Goal: Task Accomplishment & Management: Manage account settings

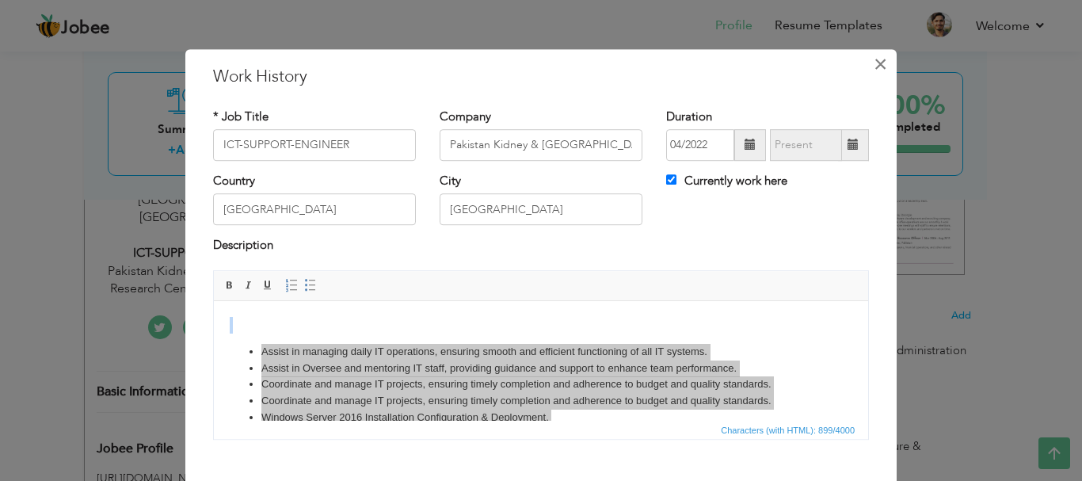
click at [876, 58] on span "×" at bounding box center [880, 64] width 13 height 29
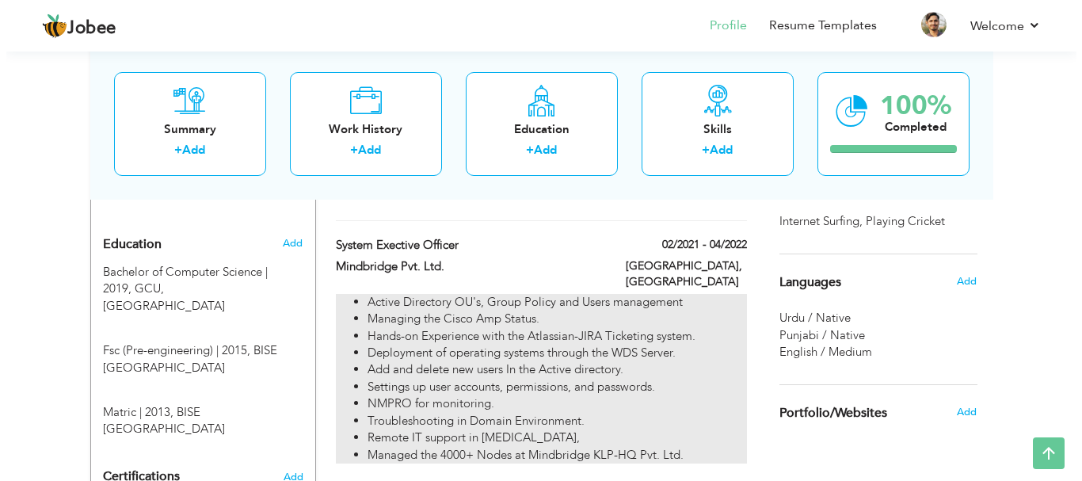
scroll to position [699, 0]
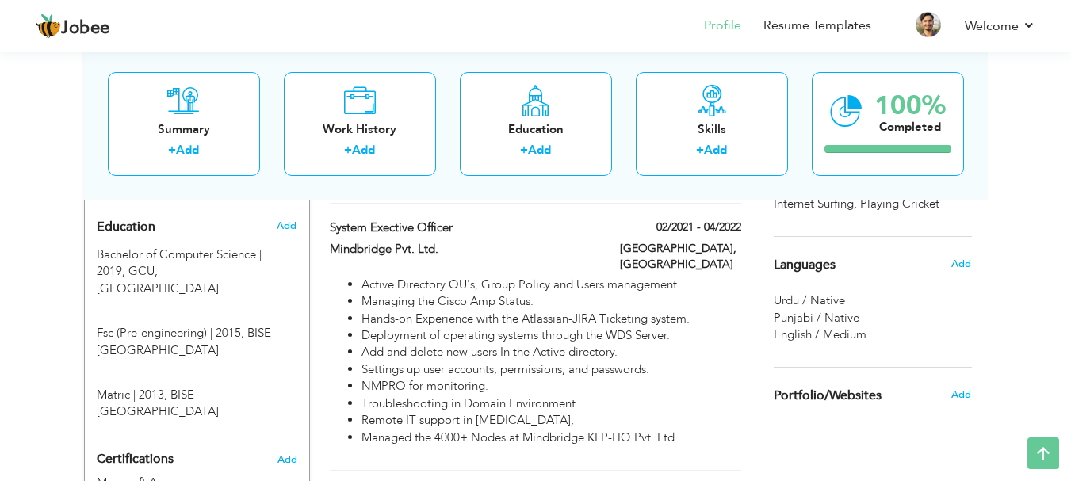
click at [743, 241] on div "[GEOGRAPHIC_DATA], [GEOGRAPHIC_DATA]" at bounding box center [680, 259] width 145 height 36
type input "System Exective Officer"
type input "Mindbridge Pvt. Ltd."
type input "02/2021"
type input "04/2022"
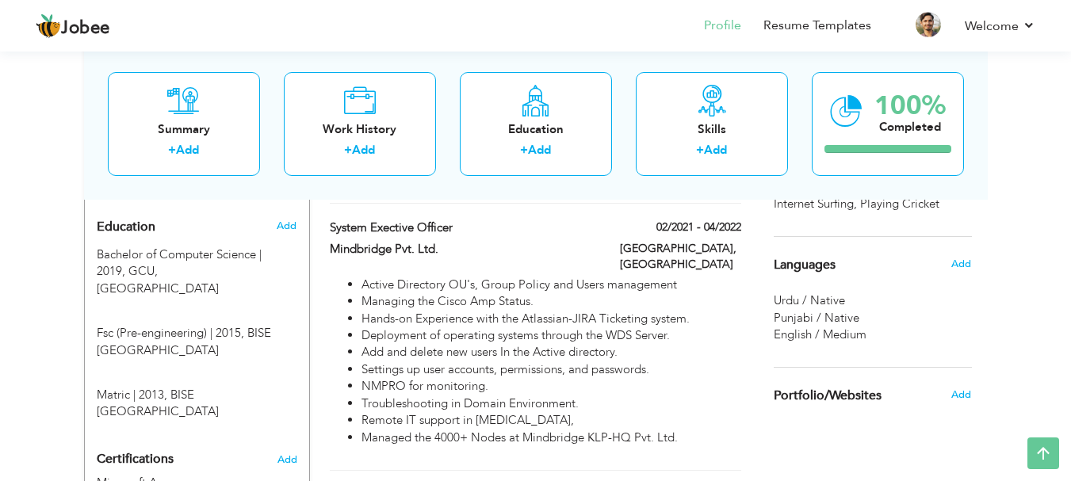
checkbox input "false"
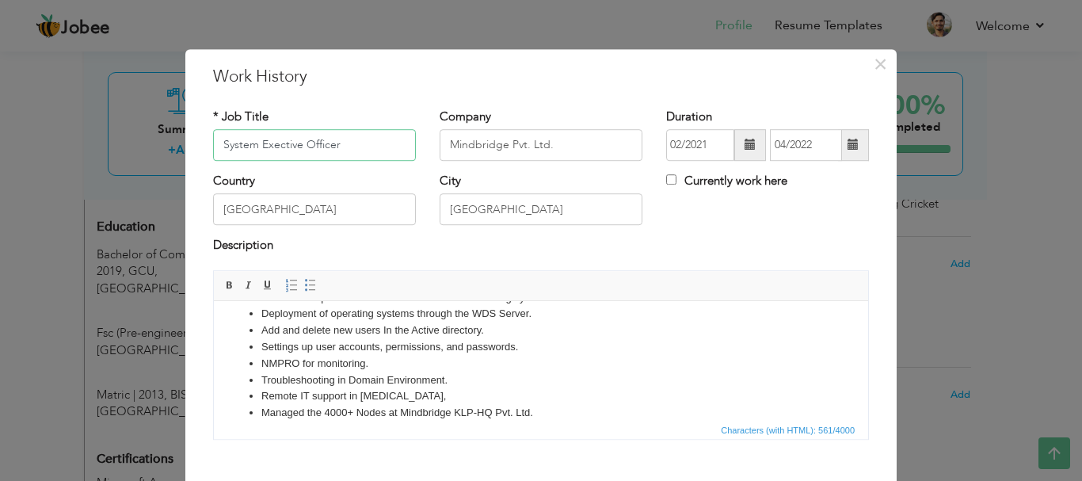
scroll to position [78, 0]
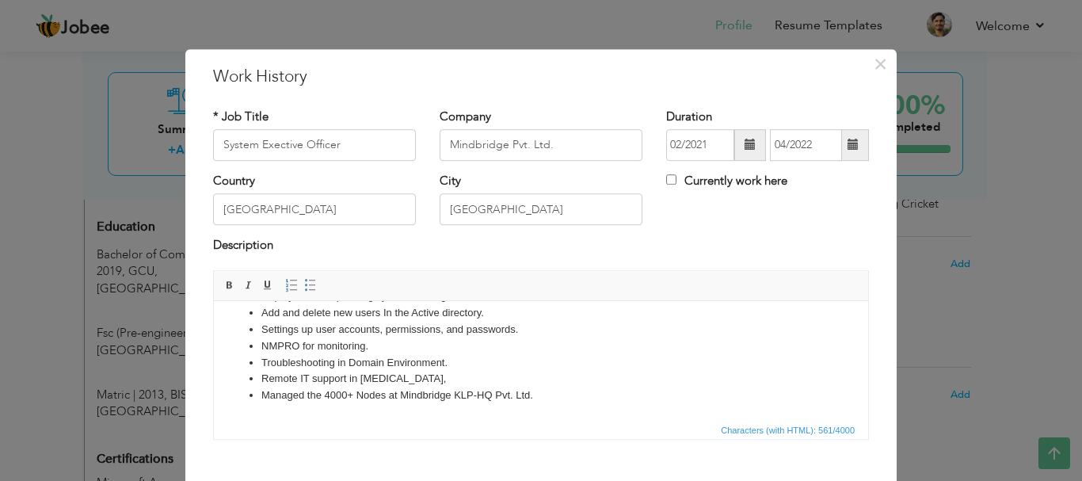
click at [560, 375] on li "Remote IT support in [MEDICAL_DATA]," at bounding box center [541, 378] width 559 height 17
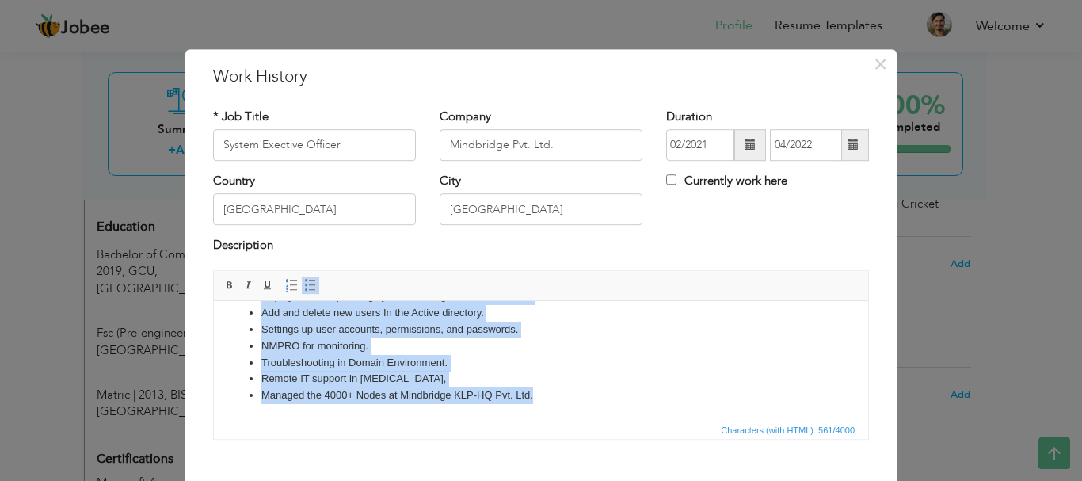
copy ul "Active Directory OU's, Group Policy and Users management Managing the Cisco Amp…"
click at [539, 344] on li "NMPRO for monitoring." at bounding box center [541, 346] width 559 height 17
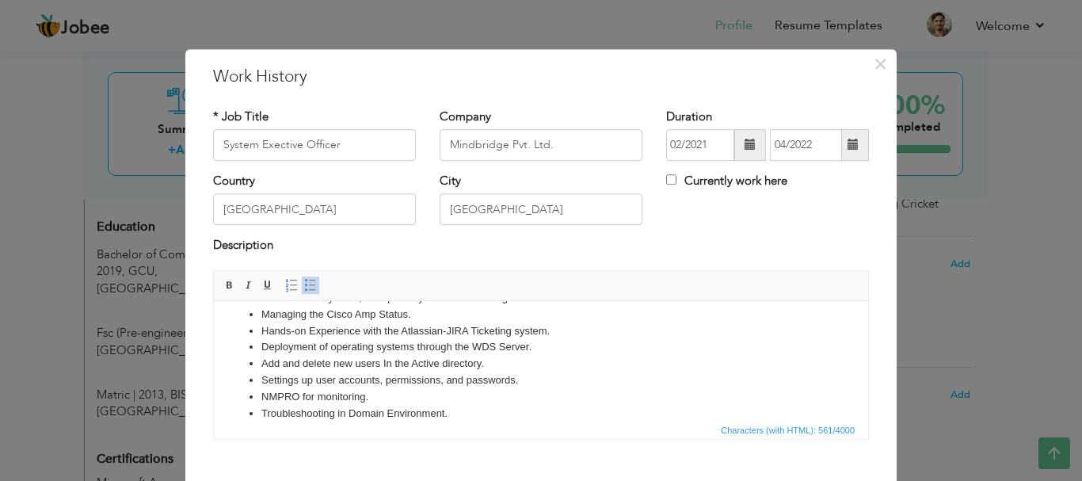
scroll to position [0, 0]
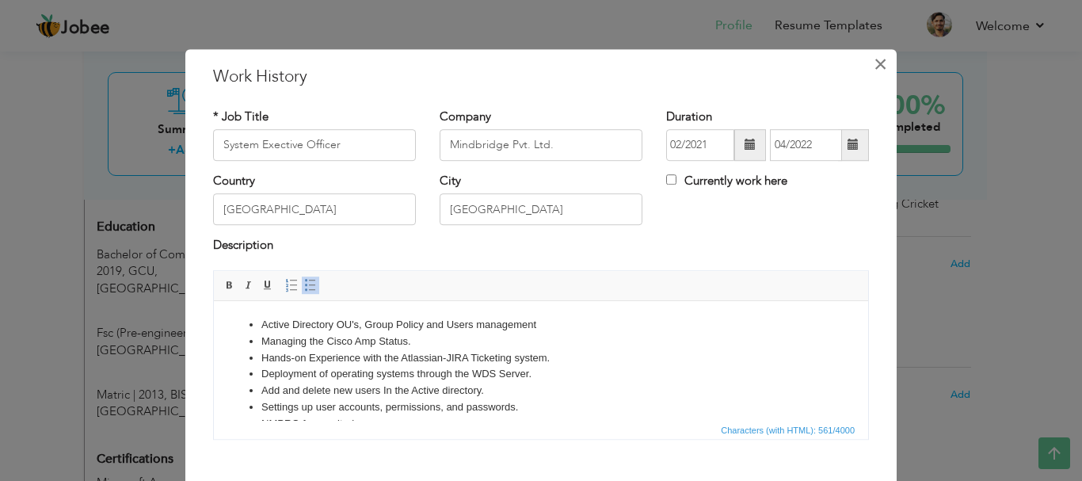
click at [874, 59] on span "×" at bounding box center [880, 64] width 13 height 29
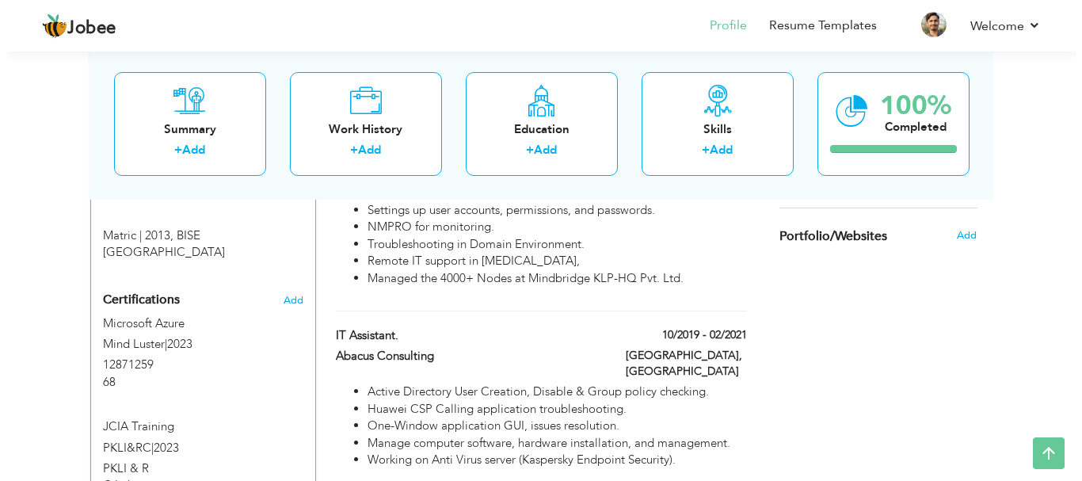
scroll to position [857, 0]
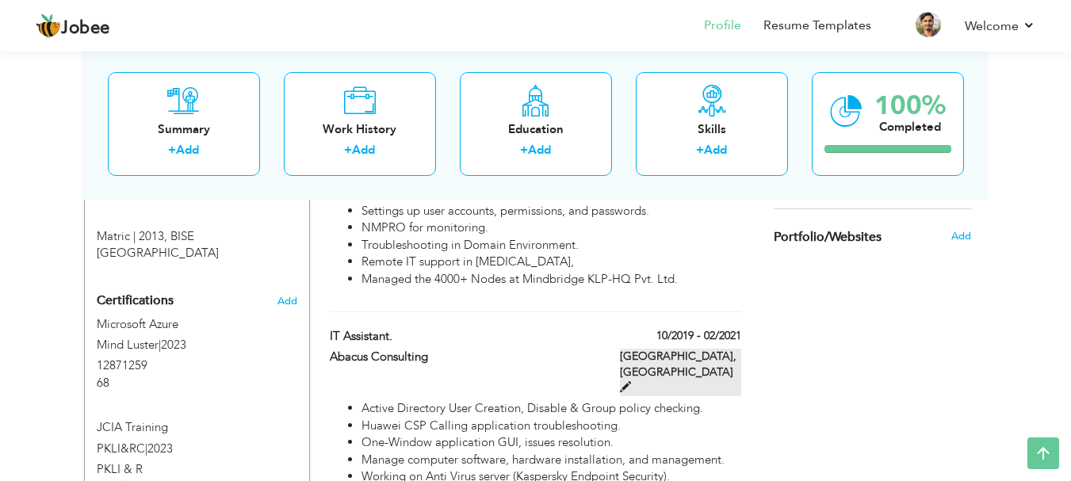
click at [631, 381] on span at bounding box center [625, 386] width 11 height 11
type input "IT Assistant."
type input "Abacus Consulting"
type input "10/2019"
type input "02/2021"
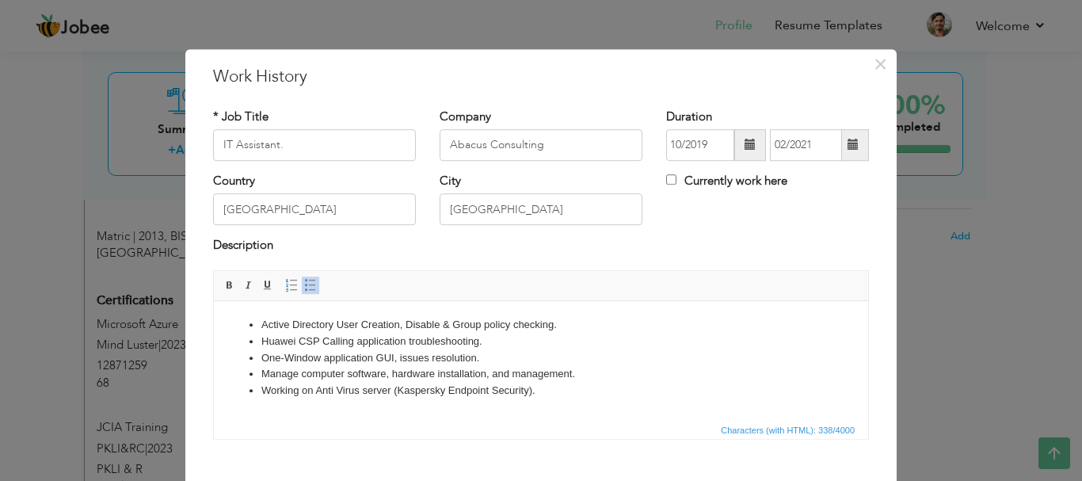
click at [567, 336] on li "Huawei CSP Calling application troubleshooting." at bounding box center [541, 341] width 559 height 17
click at [262, 319] on li "Active Directory User Creation, Disable & Group policy checking." at bounding box center [541, 324] width 559 height 17
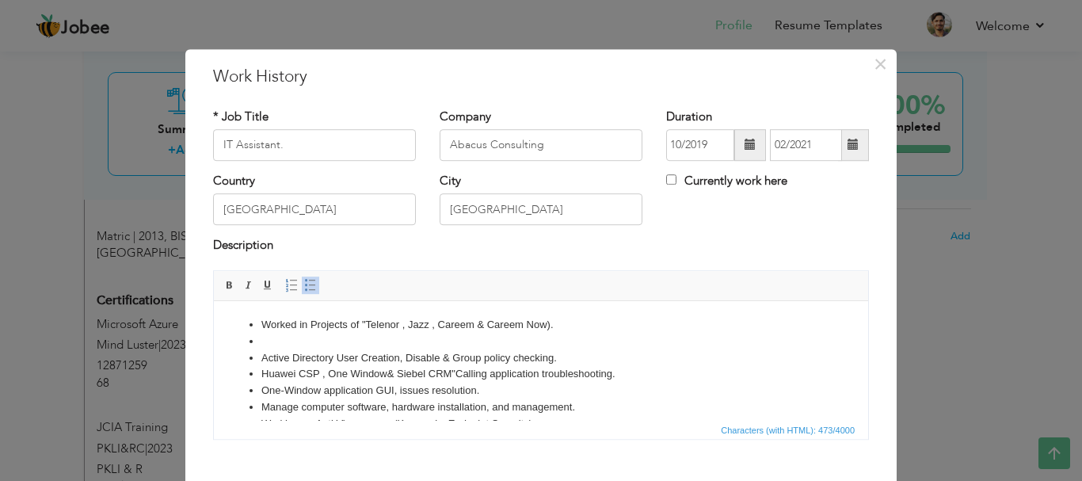
click at [299, 370] on li "Huawei CSP , One W indow & Siebel CRM" Calling application troubleshooting." at bounding box center [541, 373] width 559 height 17
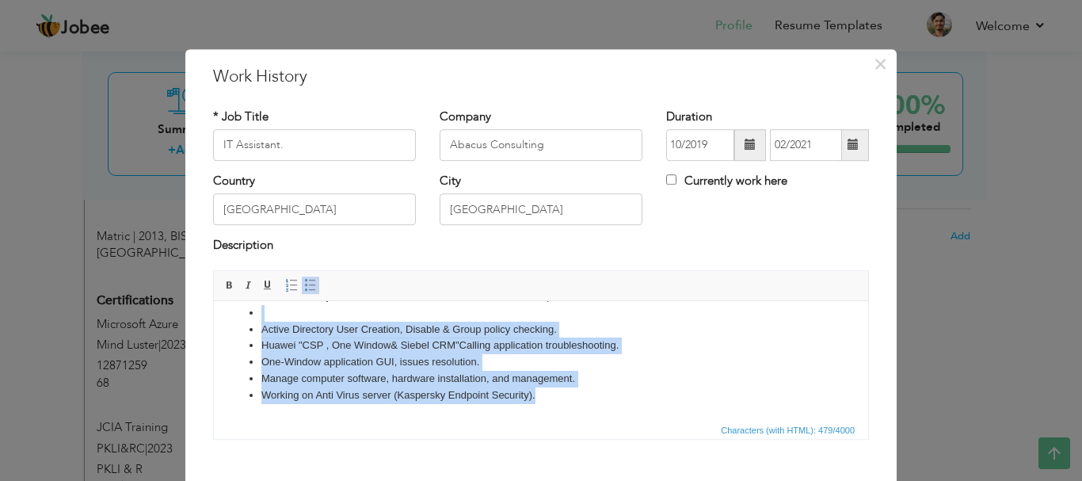
scroll to position [0, 0]
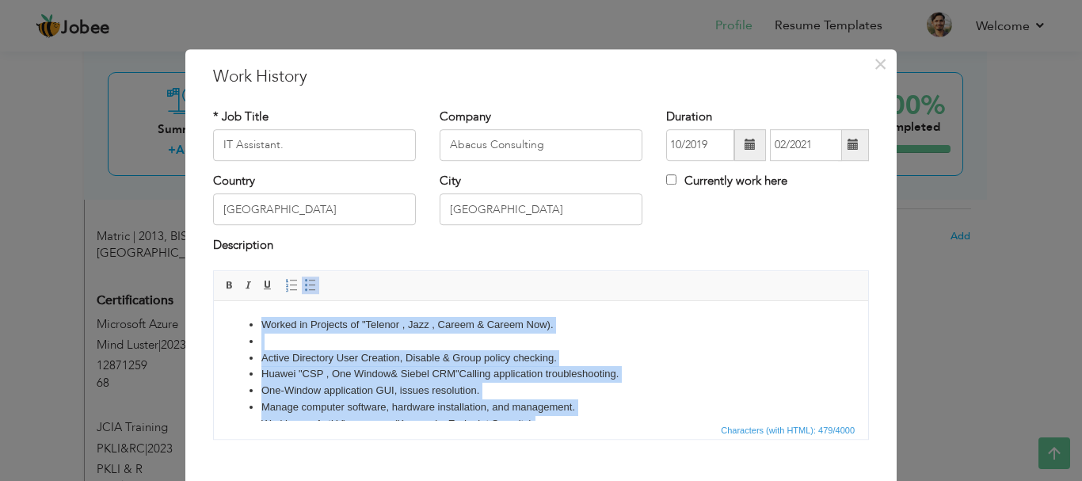
drag, startPoint x: 625, startPoint y: 395, endPoint x: 227, endPoint y: 296, distance: 410.2
click at [227, 300] on html "Worked in Projects of "Telenor , Jazz , Careem & Careem Now). Active Directory …" at bounding box center [541, 373] width 655 height 147
click at [325, 343] on li at bounding box center [541, 341] width 559 height 17
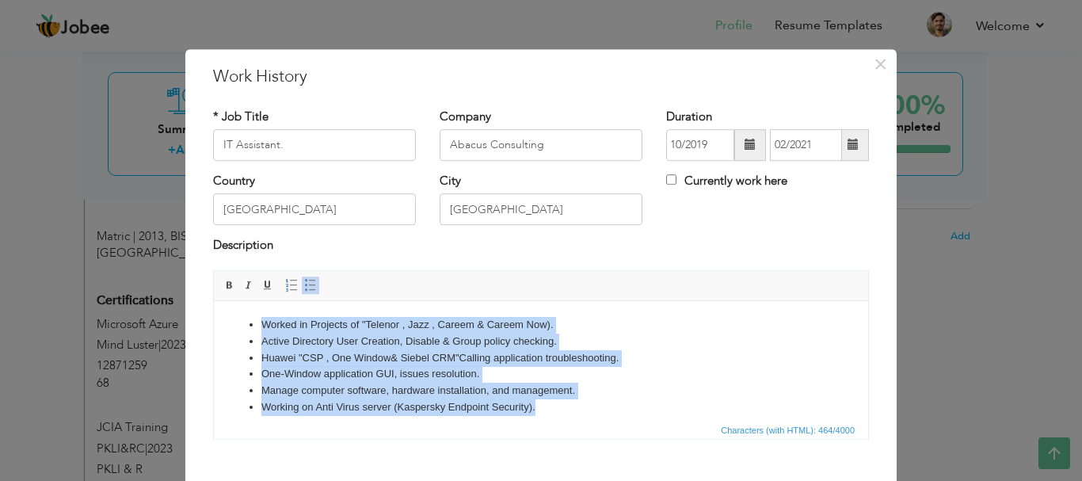
scroll to position [12, 0]
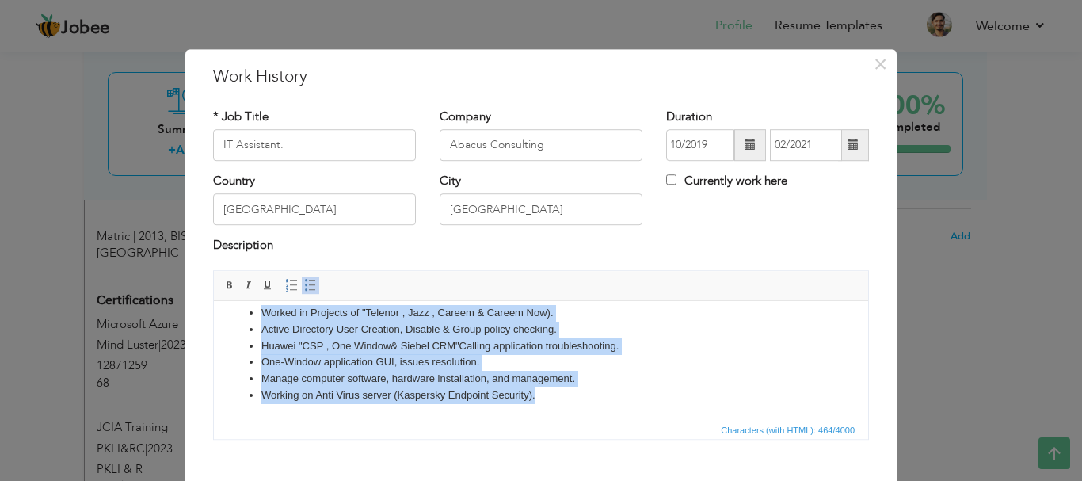
copy ul "Worked in Projects of "Telenor , Jazz , Careem & Careem Now). Active Directory …"
click at [604, 389] on li "Working on Anti Virus server (Kaspersky Endpoint Security)." at bounding box center [541, 395] width 559 height 17
click at [596, 341] on li "Huawei "CSP , One W indow & Siebel CRM" Calling application troubleshooting." at bounding box center [541, 346] width 559 height 17
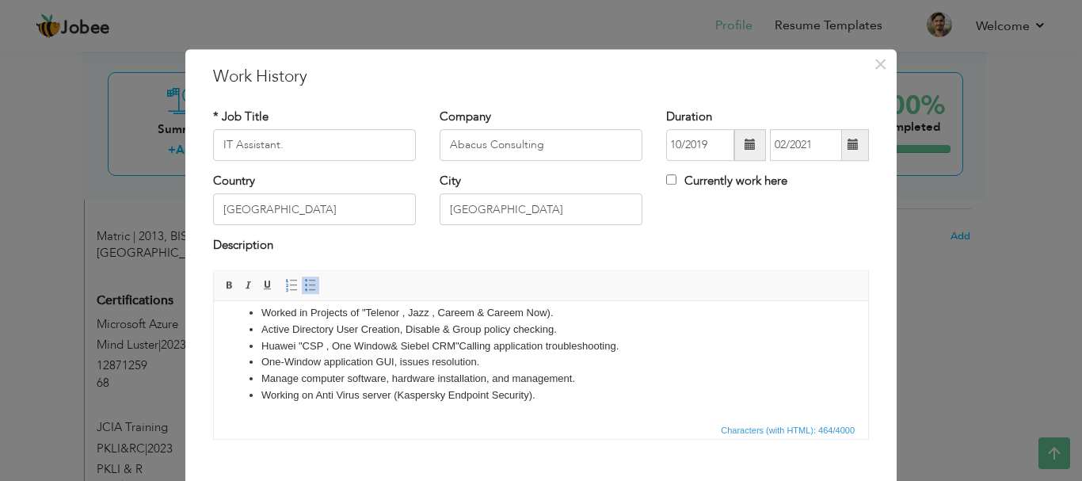
click at [565, 315] on li "Worked in Projects of "Telenor , Jazz , Careem & Careem Now)." at bounding box center [541, 312] width 559 height 17
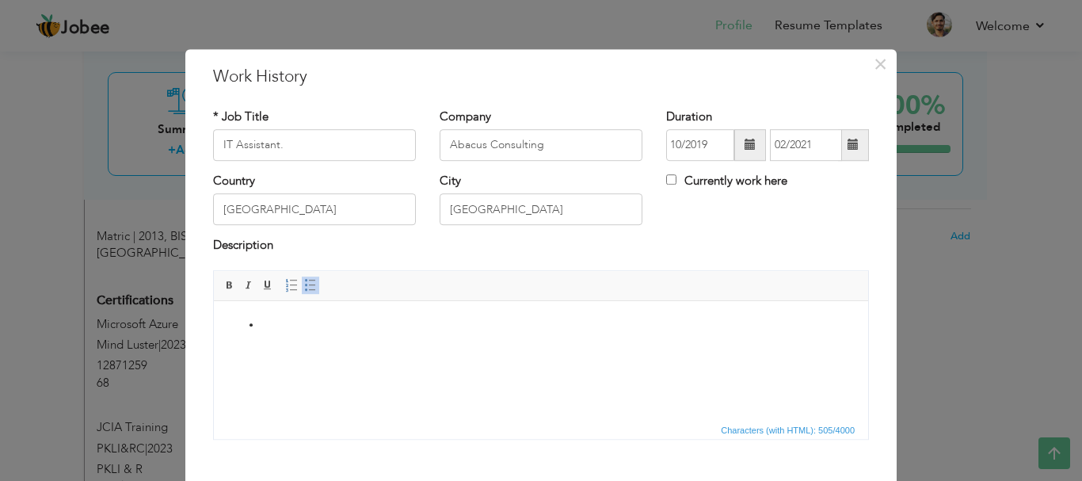
scroll to position [0, 0]
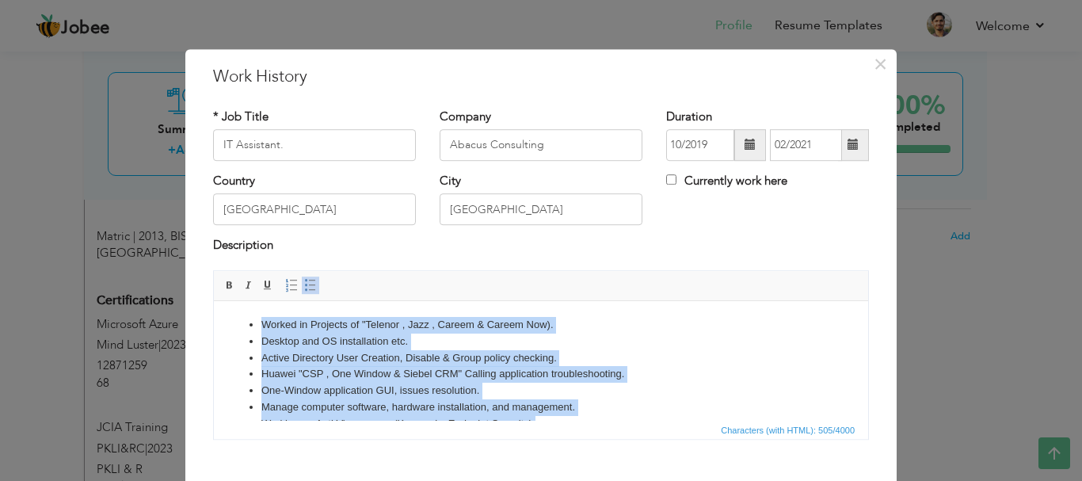
copy ul "Worked in Projects of "Telenor , Jazz , Careem & Careem Now). Desktop and OS in…"
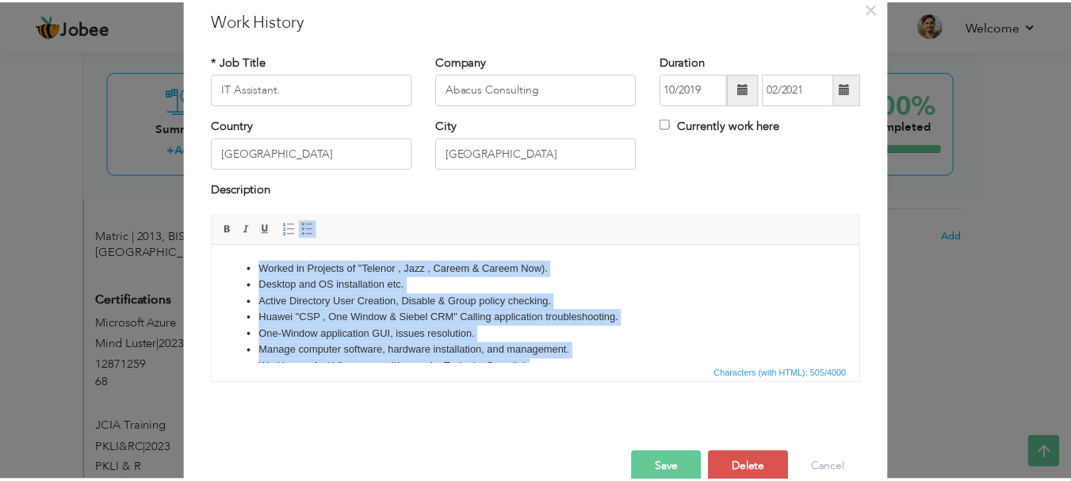
scroll to position [87, 0]
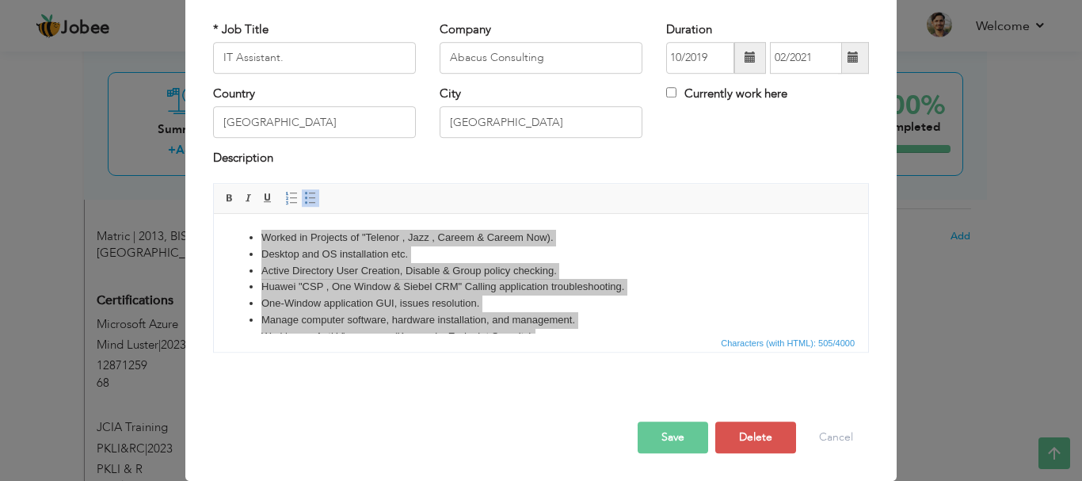
click at [673, 433] on button "Save" at bounding box center [673, 438] width 71 height 32
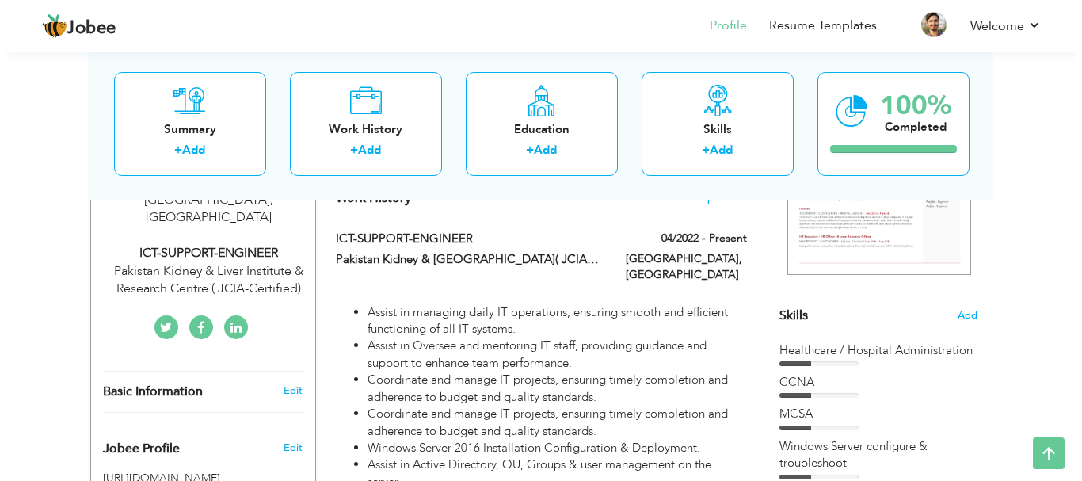
scroll to position [382, 0]
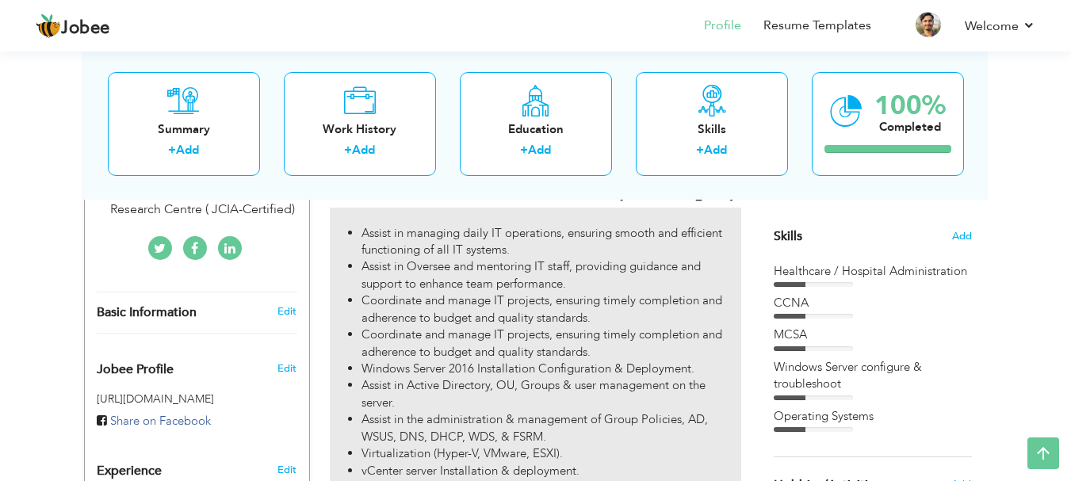
click at [645, 463] on li "vCenter server Installation & deployment." at bounding box center [550, 471] width 379 height 17
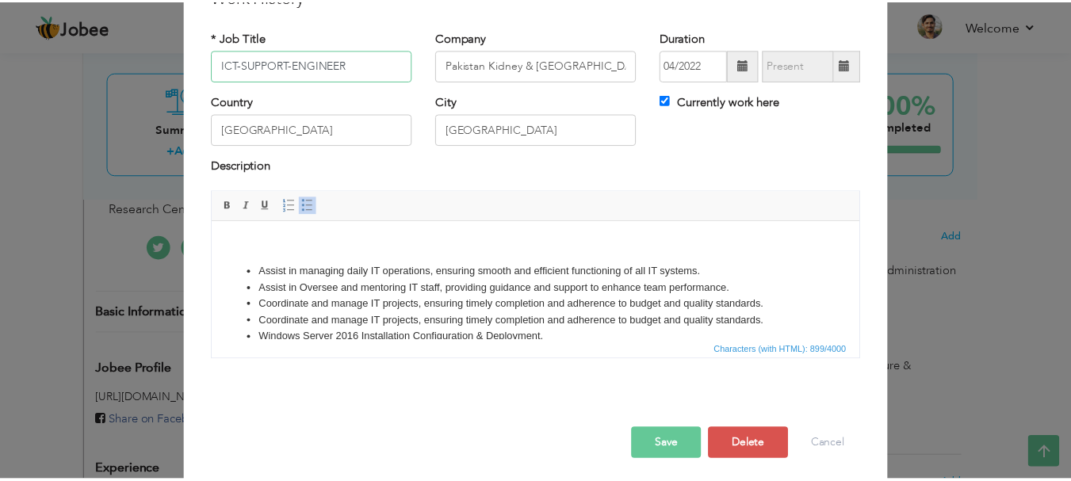
scroll to position [87, 0]
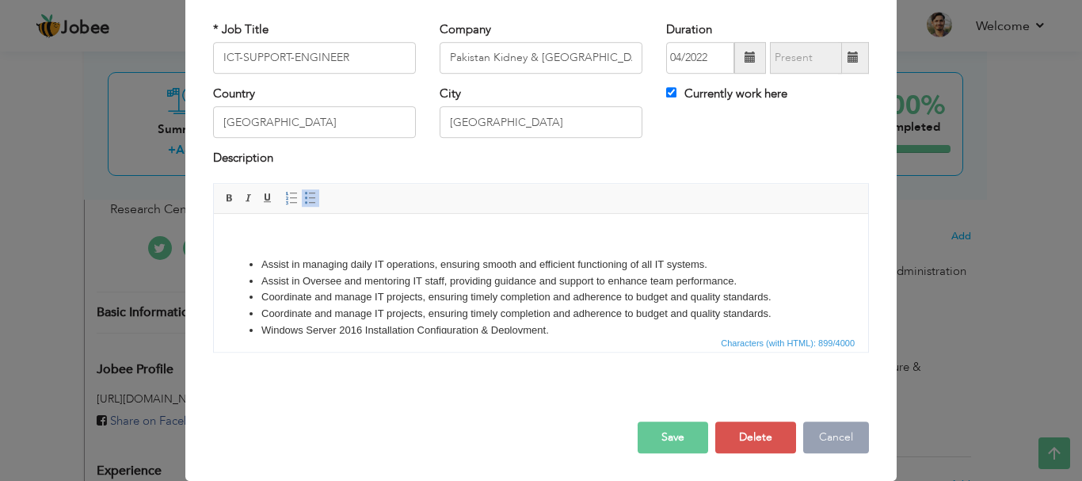
click at [824, 427] on button "Cancel" at bounding box center [837, 438] width 66 height 32
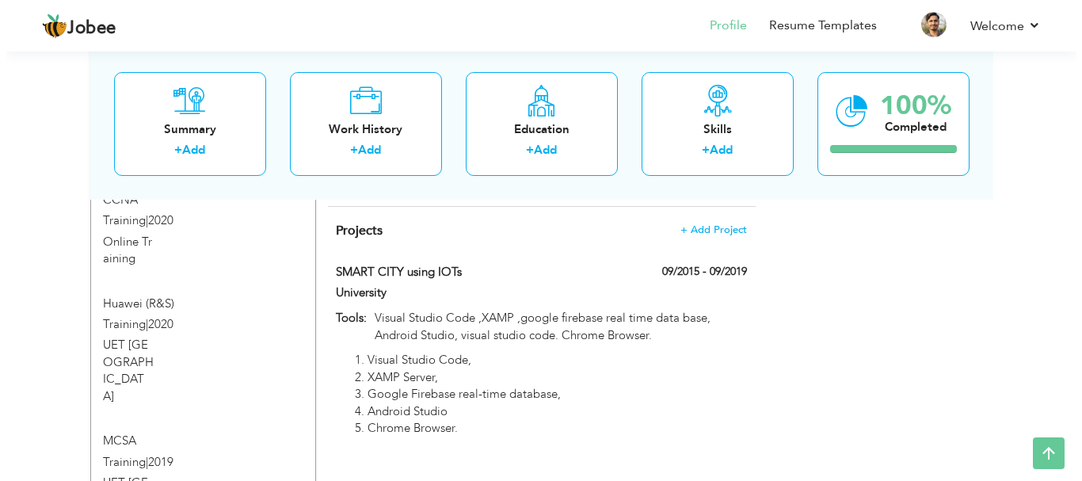
scroll to position [1095, 0]
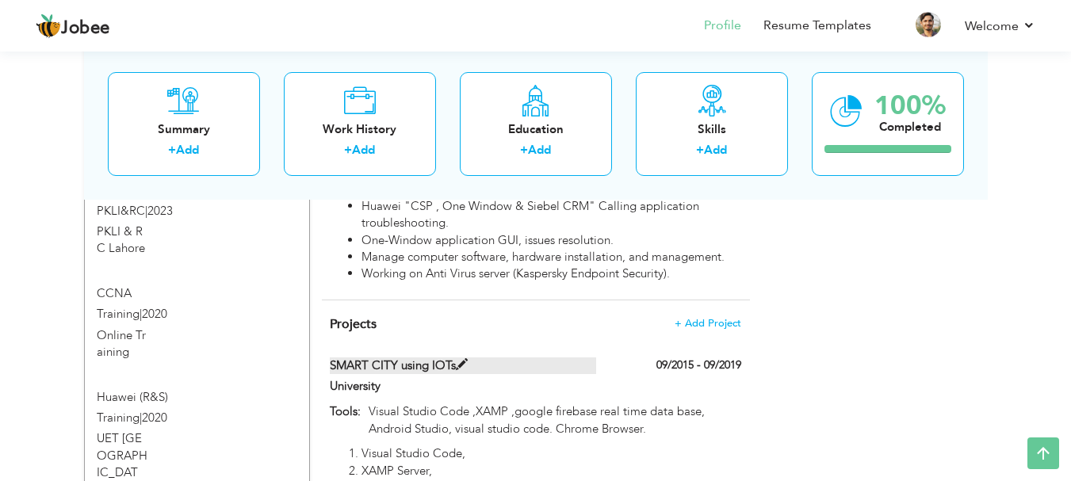
click at [461, 359] on span at bounding box center [462, 365] width 12 height 12
type input "SMART CITY using IOTs"
type input "University"
type input "09/2015"
type input "09/2019"
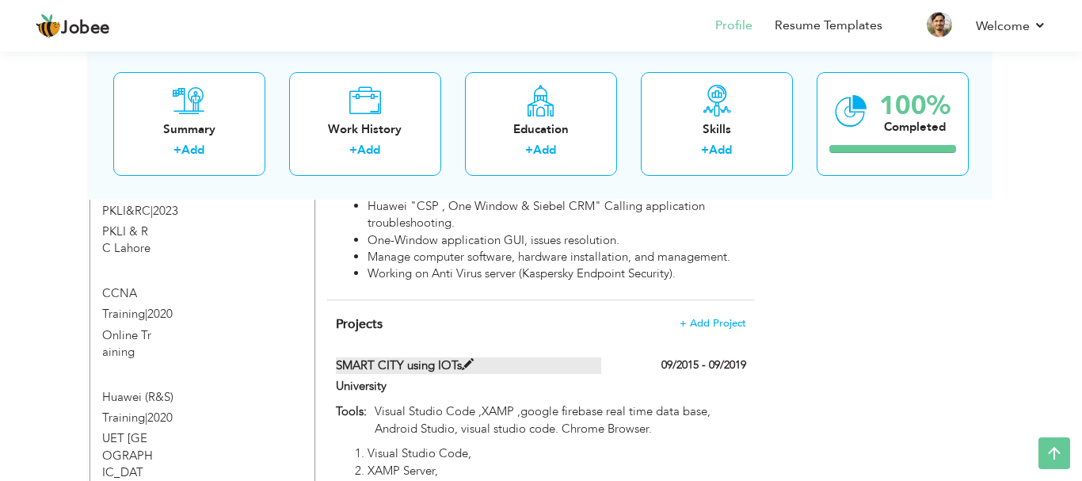
type input "Visual Studio Code ,XAMP ,google firebase real time data base, Android Studio, …"
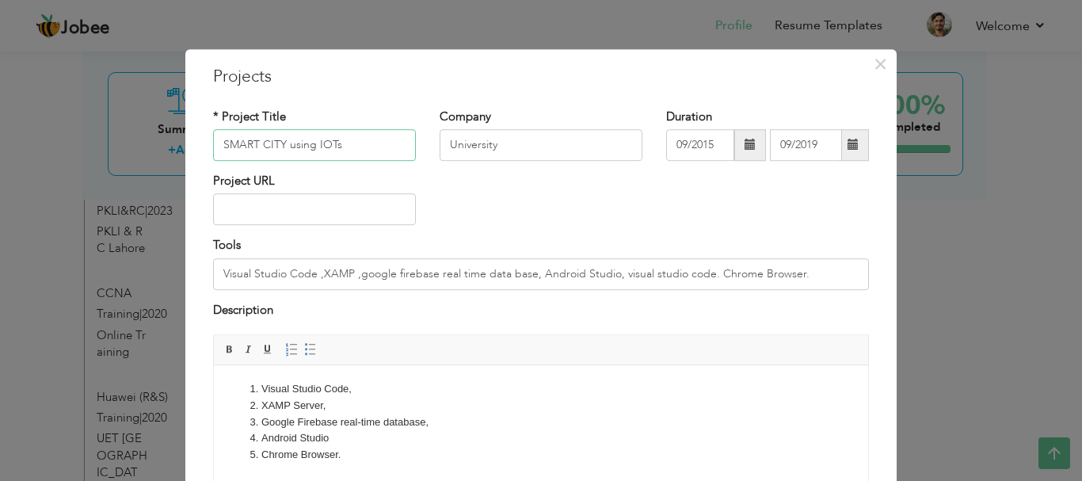
drag, startPoint x: 365, startPoint y: 140, endPoint x: 106, endPoint y: 139, distance: 259.1
click at [106, 139] on div "× Projects * Project Title SMART CITY using IOTs [GEOGRAPHIC_DATA] Tools" at bounding box center [541, 240] width 1082 height 481
drag, startPoint x: 515, startPoint y: 139, endPoint x: 419, endPoint y: 145, distance: 96.1
click at [419, 145] on div "* Project Title SMART CITY using IOTs [GEOGRAPHIC_DATA] Duration 09/2015 09/2019" at bounding box center [541, 141] width 680 height 64
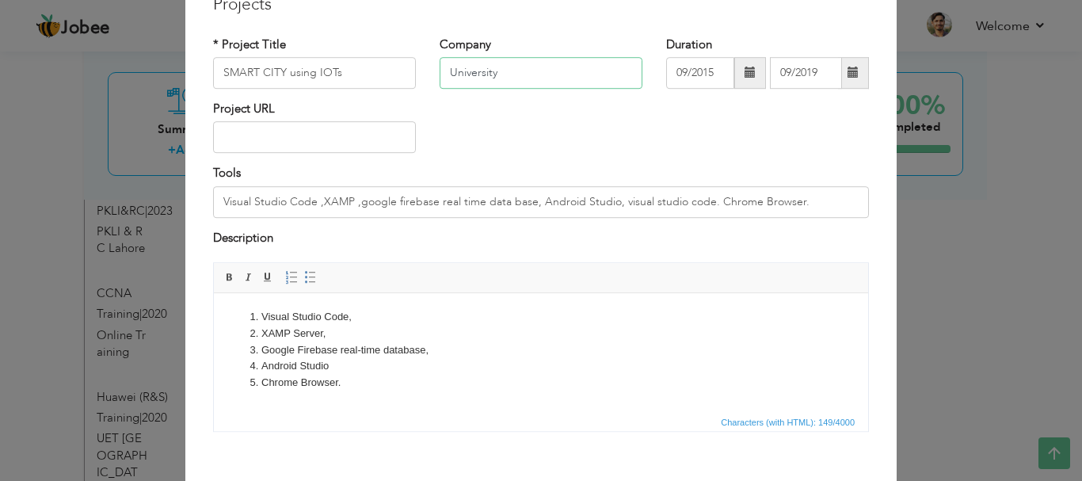
scroll to position [151, 0]
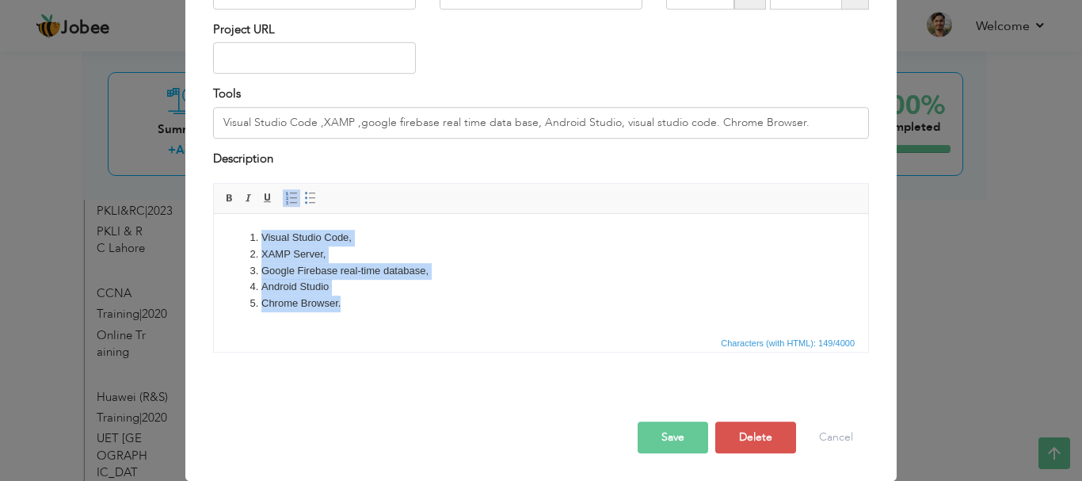
drag, startPoint x: 407, startPoint y: 314, endPoint x: 229, endPoint y: 231, distance: 196.4
click at [229, 231] on html "Visual Studio Code, XAMP Server, Google Firebase real-time database, Android St…" at bounding box center [541, 271] width 655 height 114
copy ol "Visual Studio Code, XAMP Server, Google Firebase real-time database, Android St…"
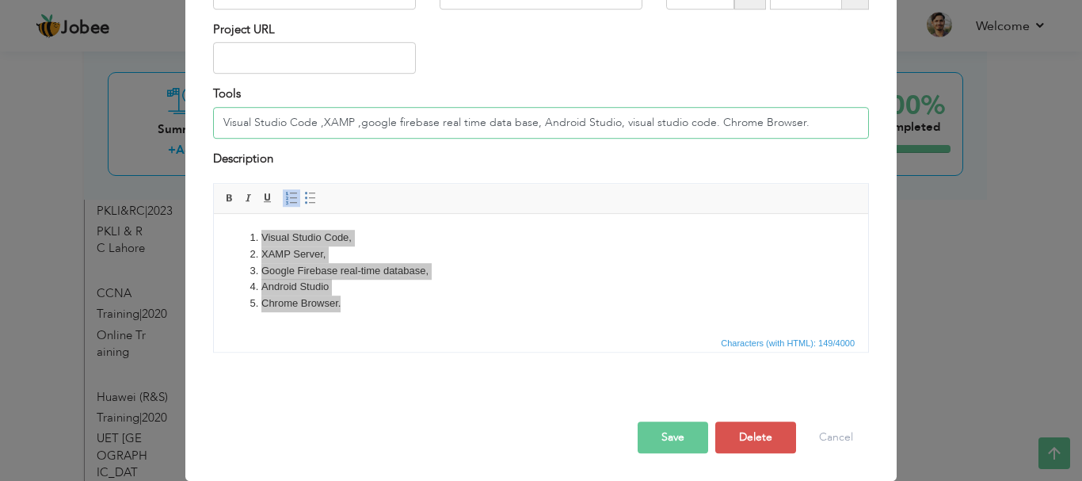
drag, startPoint x: 776, startPoint y: 119, endPoint x: 118, endPoint y: 147, distance: 658.4
click at [118, 147] on div "× Projects * Project Title SMART CITY using IOTs [GEOGRAPHIC_DATA] Tools" at bounding box center [541, 240] width 1082 height 481
copy ol "Visual Studio Code, XAMP Server, Google Firebase real-time database, Android St…"
click at [370, 197] on span "Editor toolbars Basic Styles Bold Italic Underline Paragraph Insert/Remove Numb…" at bounding box center [541, 199] width 655 height 30
click at [669, 426] on button "Save" at bounding box center [673, 438] width 71 height 32
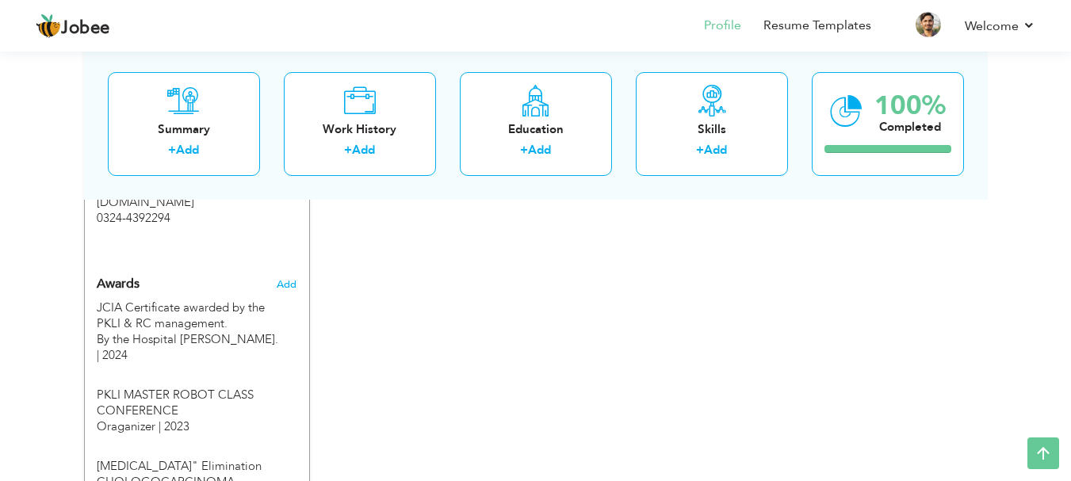
scroll to position [1749, 0]
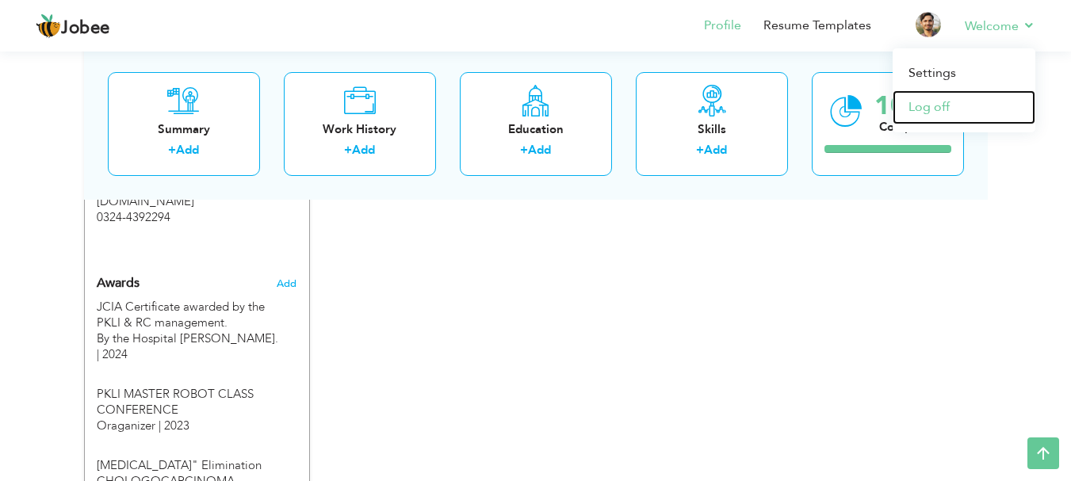
click at [956, 105] on link "Log off" at bounding box center [963, 107] width 143 height 34
